Goal: Navigation & Orientation: Go to known website

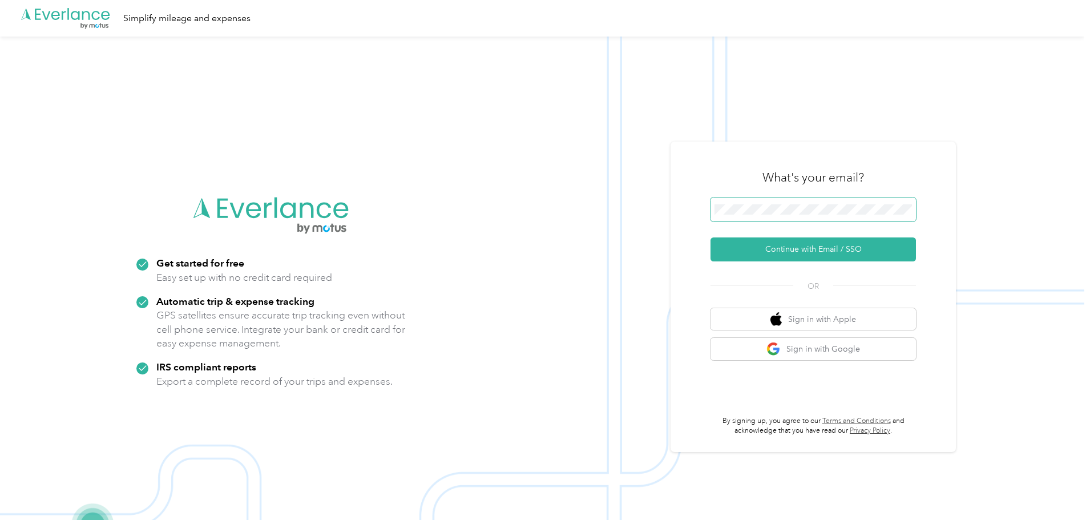
click at [651, 195] on div ".cls-1 { fill: #00adee; } .cls-2 { fill: #fff; } .cls-3 { fill: #707372; } .cls…" at bounding box center [542, 297] width 1084 height 520
click at [750, 256] on button "Continue with Email / SSO" at bounding box center [813, 249] width 205 height 24
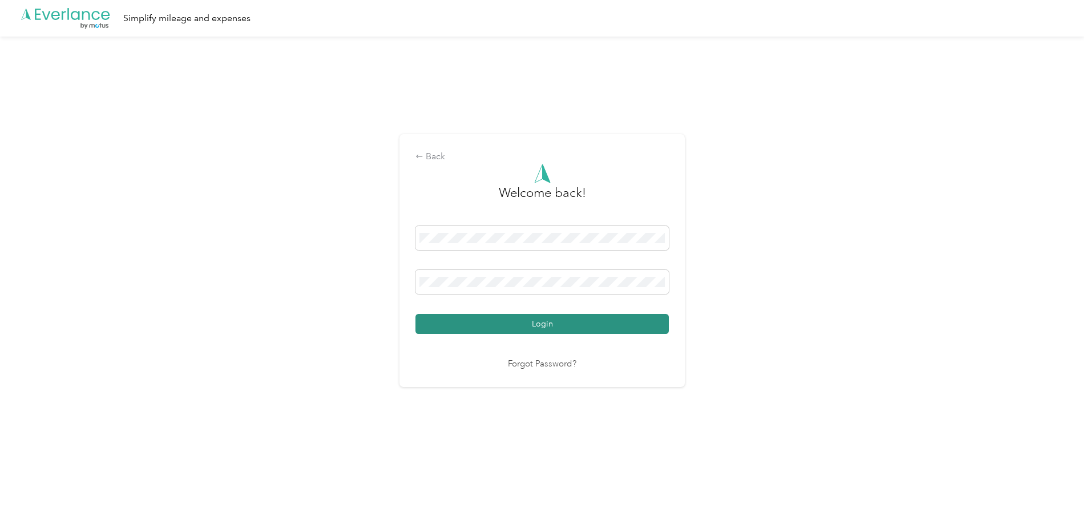
click at [453, 320] on button "Login" at bounding box center [541, 324] width 253 height 20
